Goal: Task Accomplishment & Management: Use online tool/utility

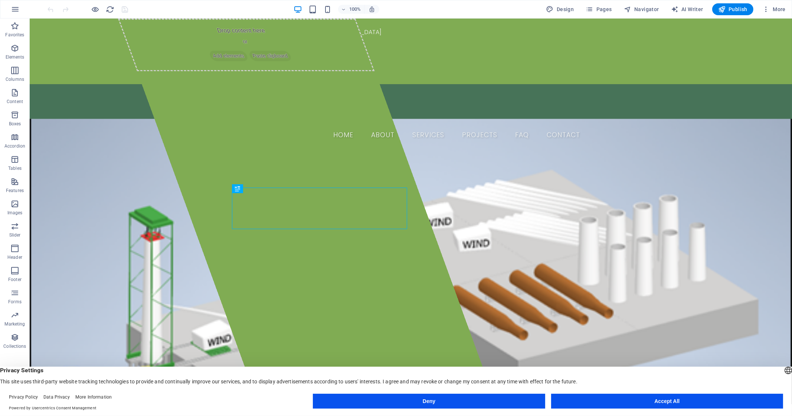
click at [477, 406] on button "Deny" at bounding box center [429, 401] width 232 height 15
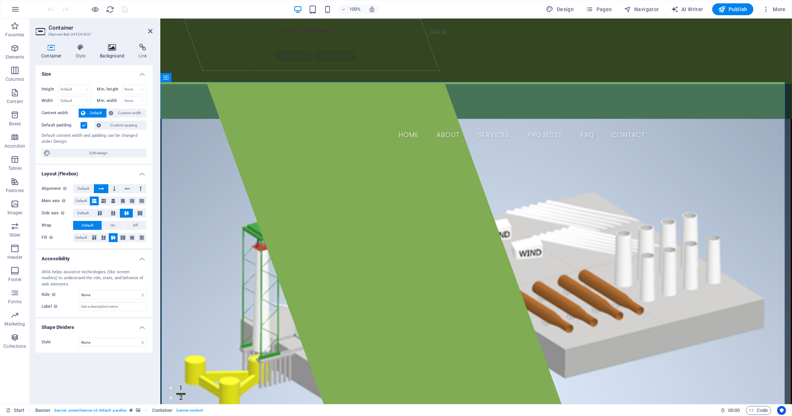
click at [112, 54] on h4 "Background" at bounding box center [113, 52] width 39 height 16
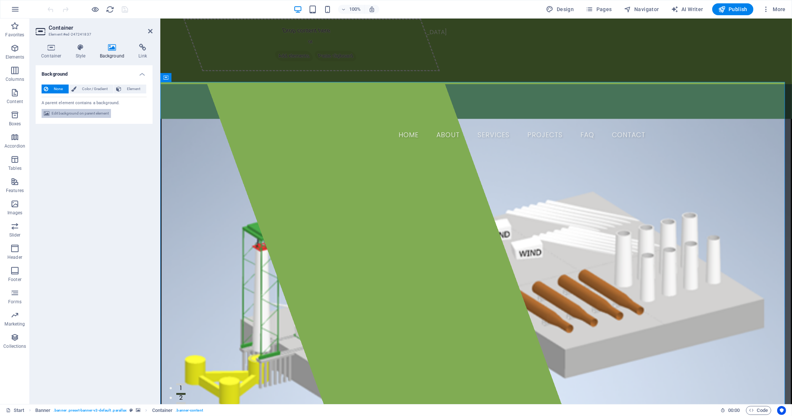
click at [72, 114] on span "Edit background on parent element" at bounding box center [80, 113] width 57 height 9
select select "%"
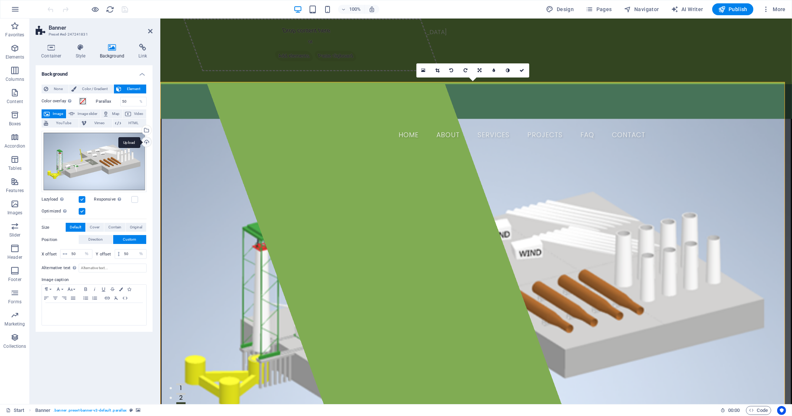
click at [147, 142] on div "Upload" at bounding box center [145, 142] width 11 height 11
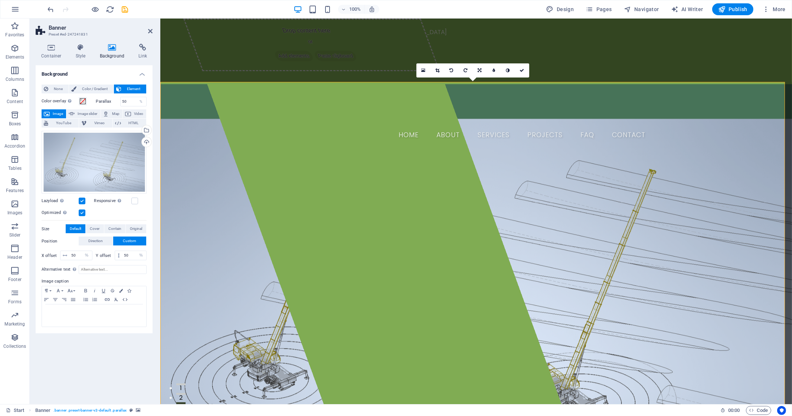
click at [152, 30] on aside "Banner Preset #ed-247241831 Container Style Background Link Size Height Default…" at bounding box center [95, 212] width 131 height 386
click at [150, 32] on icon at bounding box center [150, 31] width 4 height 6
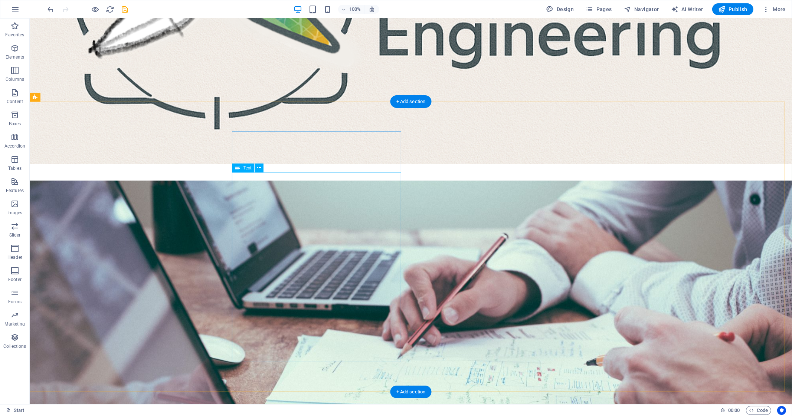
scroll to position [2596, 0]
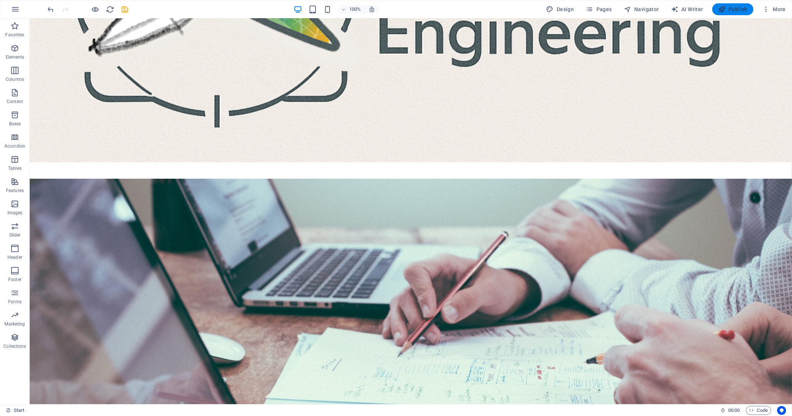
click at [736, 7] on span "Publish" at bounding box center [732, 9] width 29 height 7
checkbox input "false"
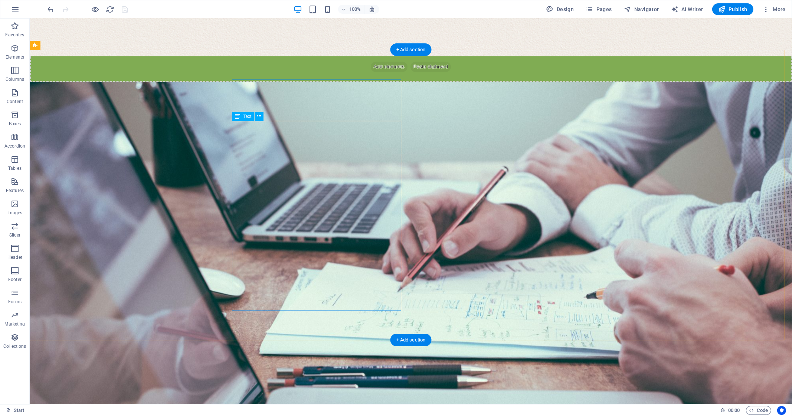
scroll to position [2400, 0]
